Goal: Navigation & Orientation: Find specific page/section

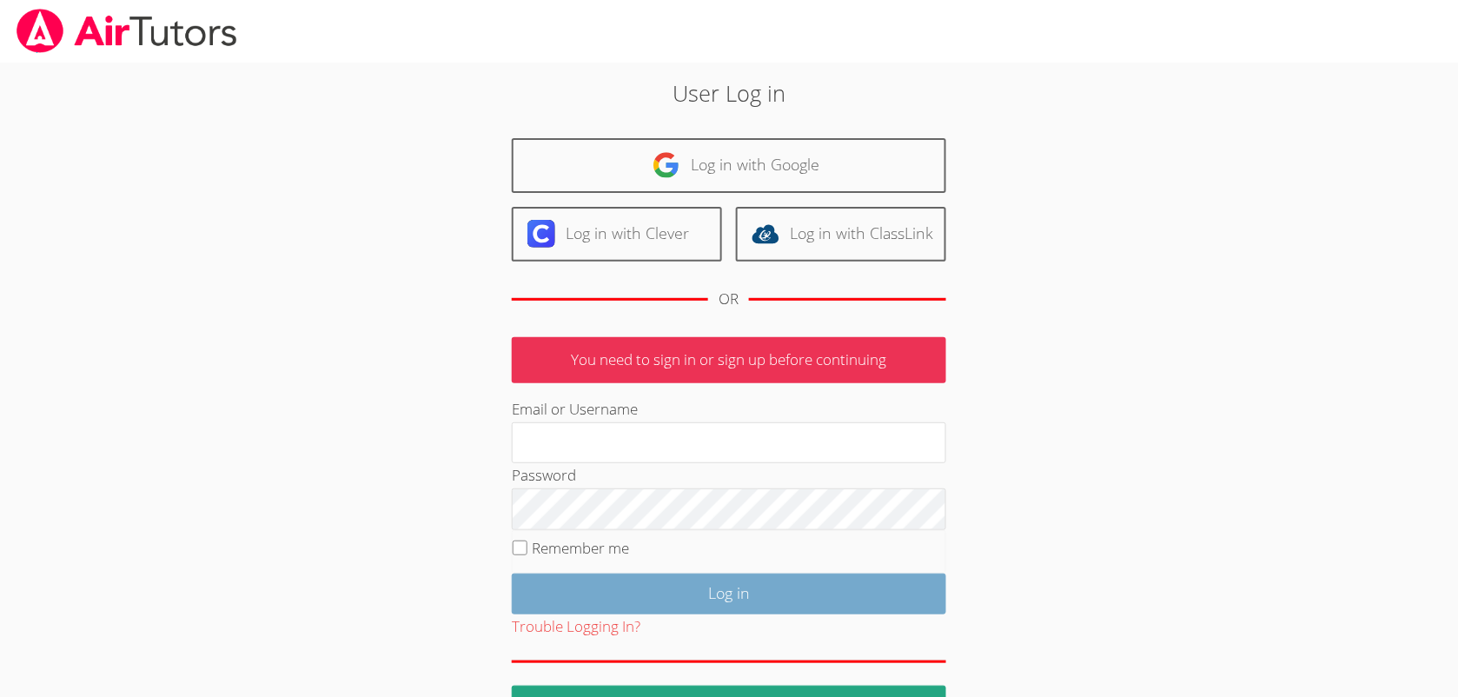
type input "leetayna4@gmail.com"
click at [818, 593] on input "Log in" at bounding box center [729, 594] width 435 height 41
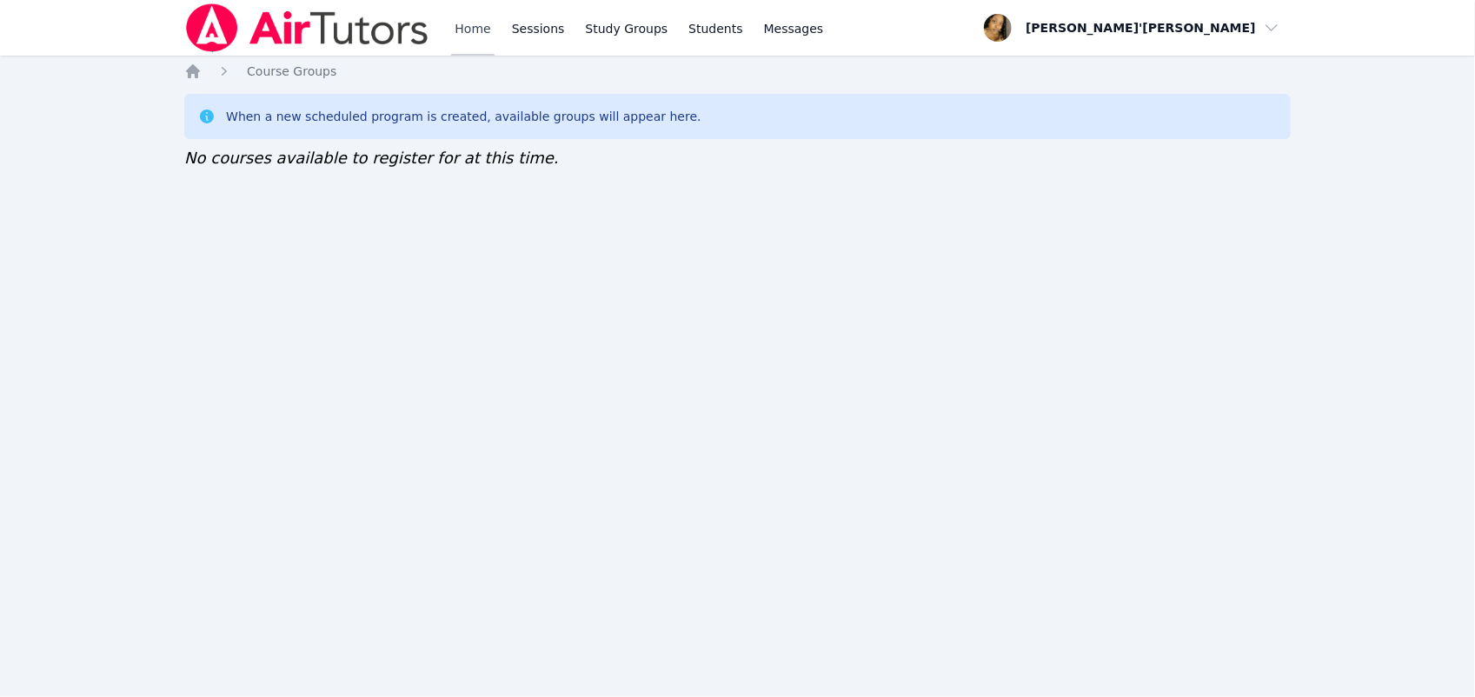
click at [468, 33] on link "Home" at bounding box center [472, 28] width 43 height 56
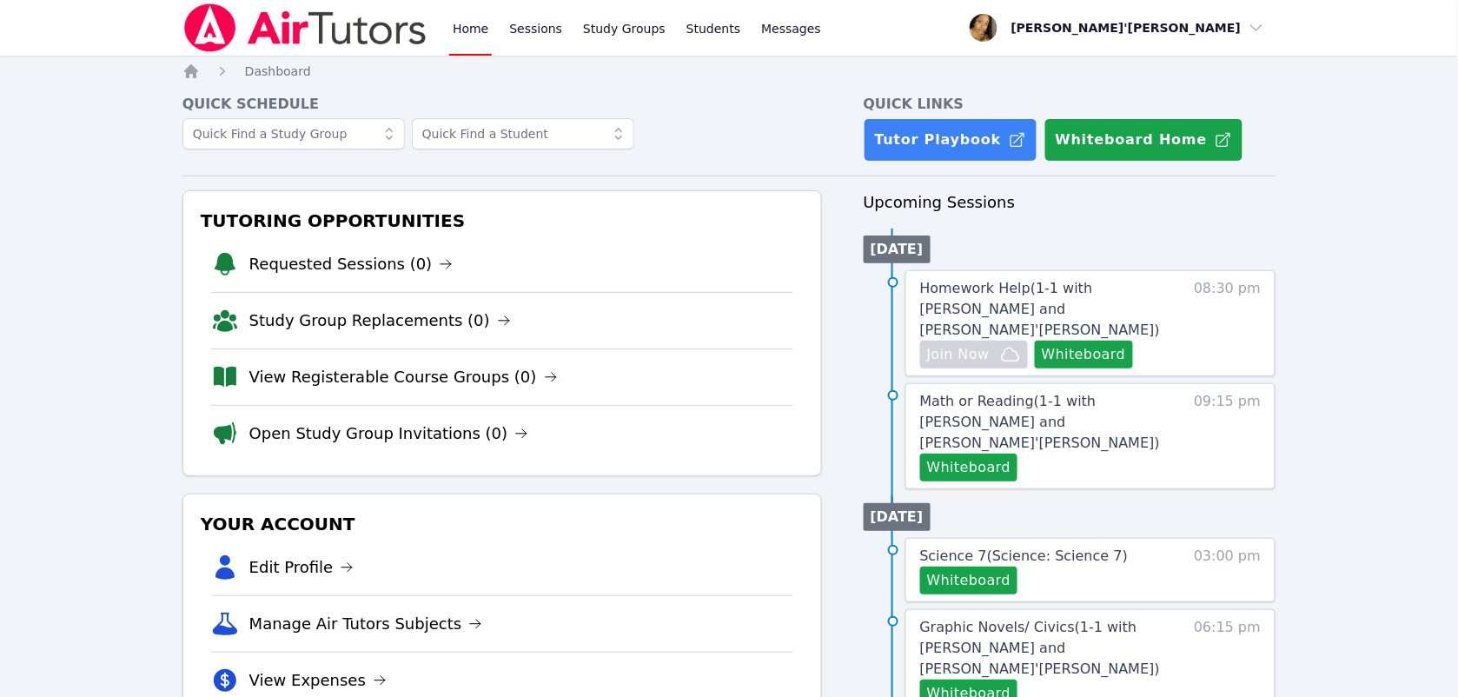
click at [200, 376] on div "Tutoring Opportunities Requested Sessions (0) Study Group Replacements (0) View…" at bounding box center [503, 333] width 640 height 286
click at [317, 433] on link "Open Study Group Invitations (0)" at bounding box center [389, 434] width 280 height 24
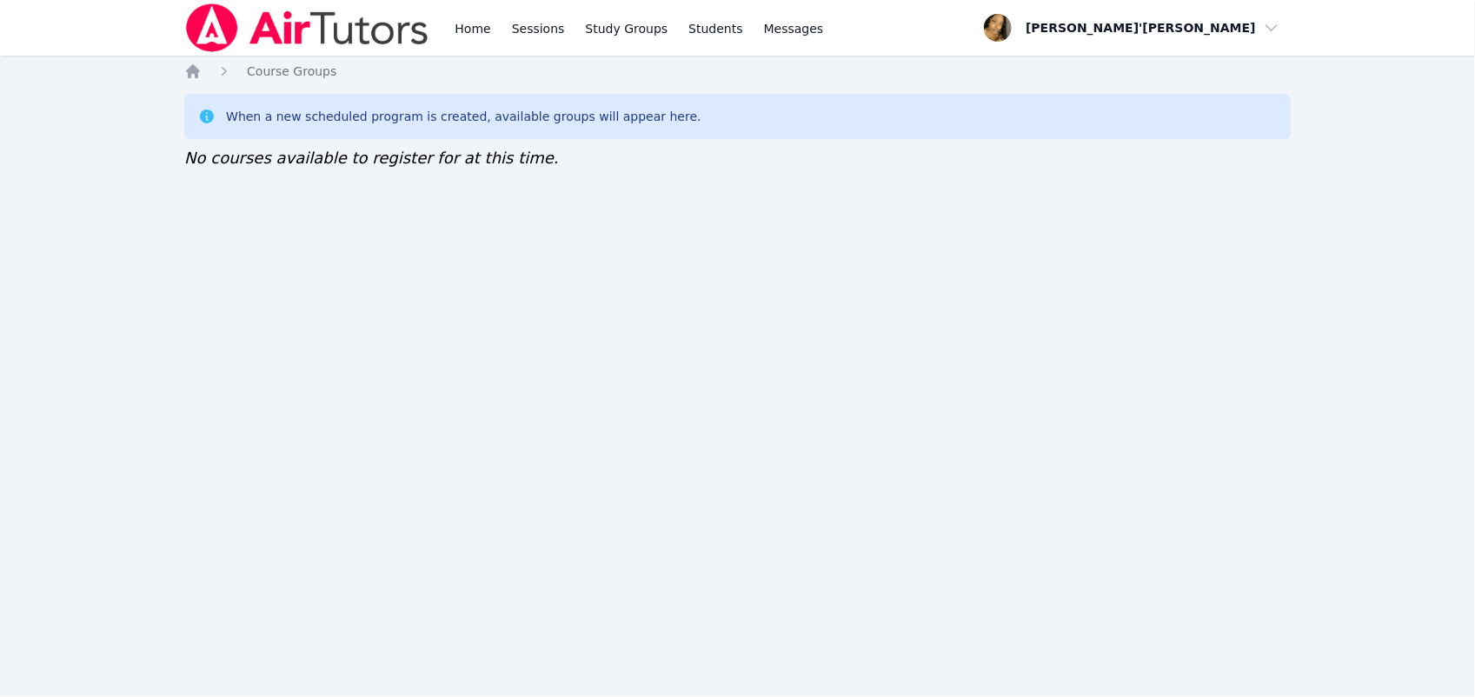
click at [278, 17] on img at bounding box center [307, 27] width 246 height 49
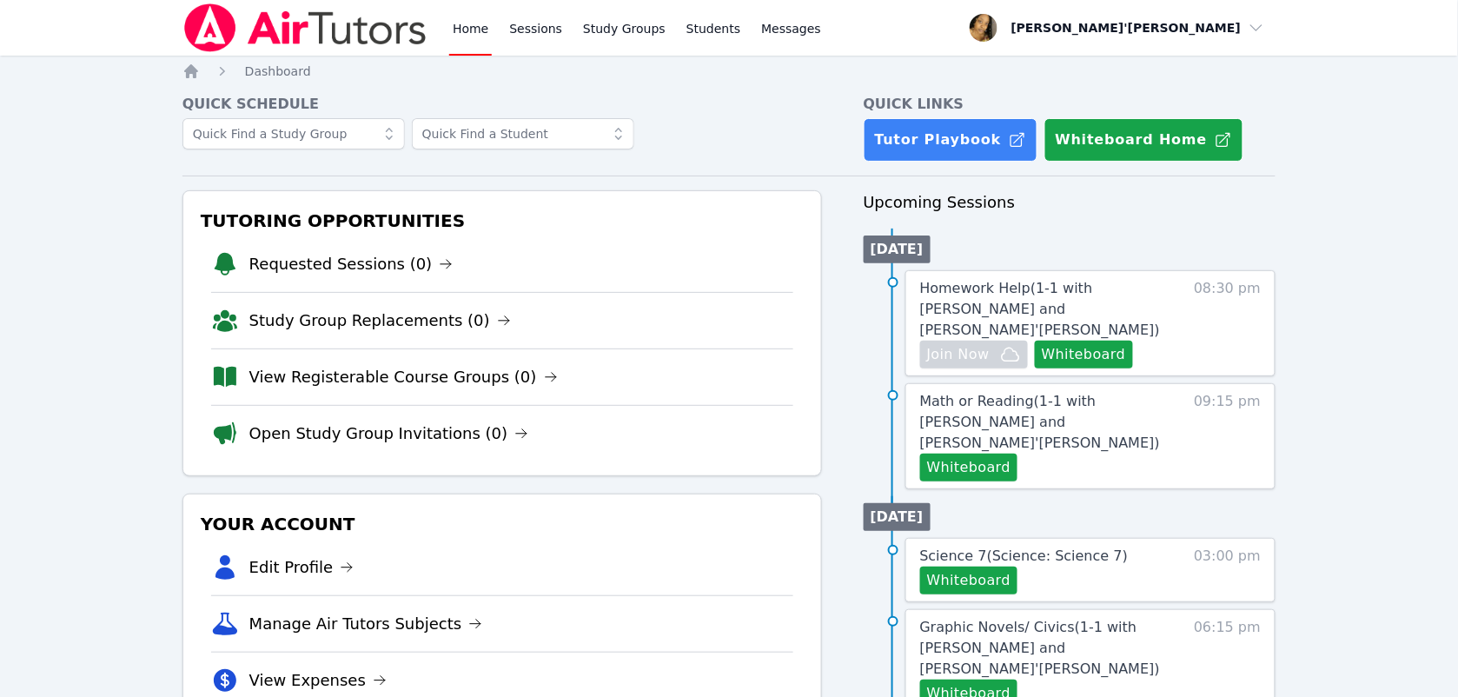
click at [136, 26] on nav "Home Sessions Study Groups Students Messages Open user menu Lee'Tayna Hostick O…" at bounding box center [729, 28] width 1458 height 56
